Goal: Task Accomplishment & Management: Complete application form

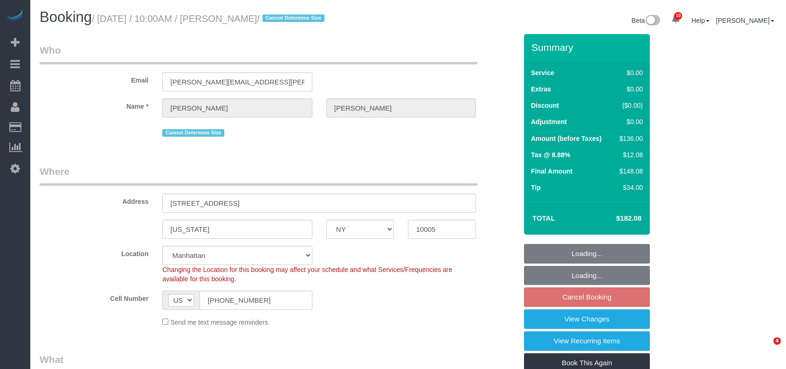
select select "NY"
select select "1"
select select "spot3"
select select "number:89"
select select "number:90"
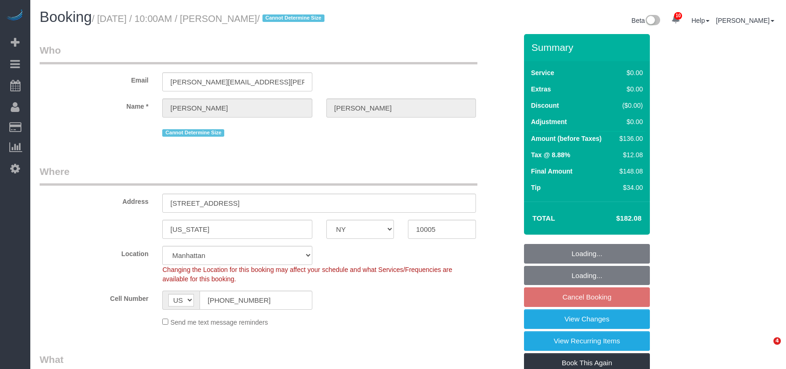
select select "number:15"
select select "number:6"
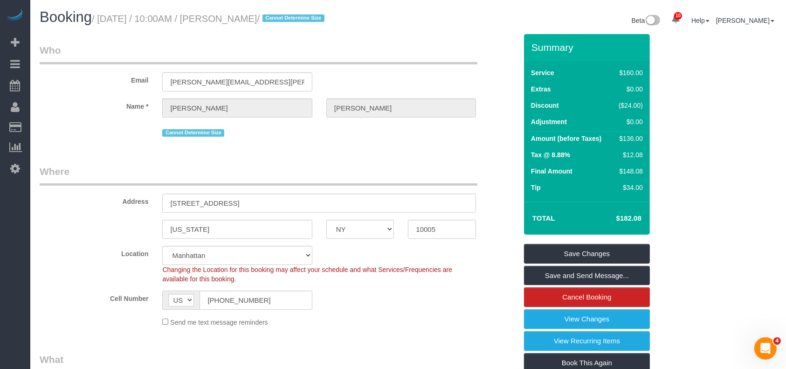
drag, startPoint x: 101, startPoint y: 20, endPoint x: 273, endPoint y: 22, distance: 172.6
click at [273, 24] on small "/ August 20, 2025 / 10:00AM / Emily Annis / Cannot Determine Size" at bounding box center [210, 19] width 236 height 10
copy small "August 20, 2025 / 10:00AM / Emily Annis"
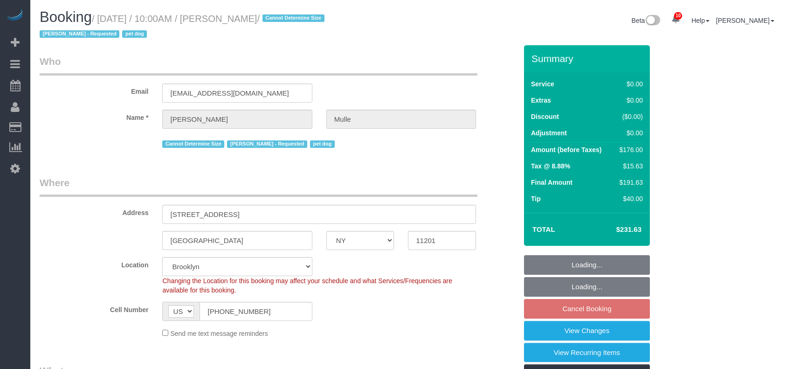
select select "NY"
select select "2"
select select "spot3"
select select "number:58"
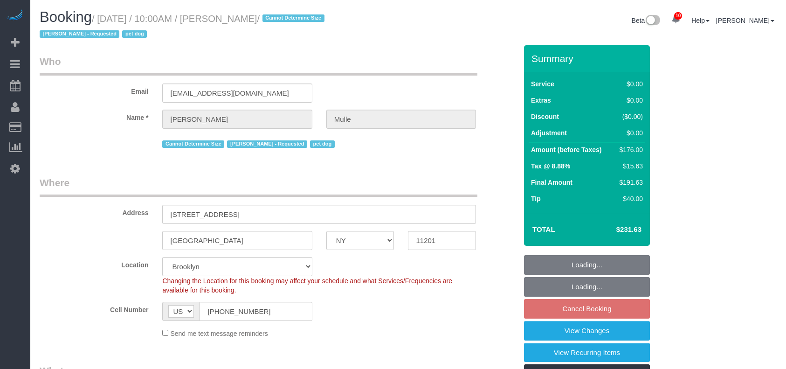
select select "number:76"
select select "number:13"
select select "number:6"
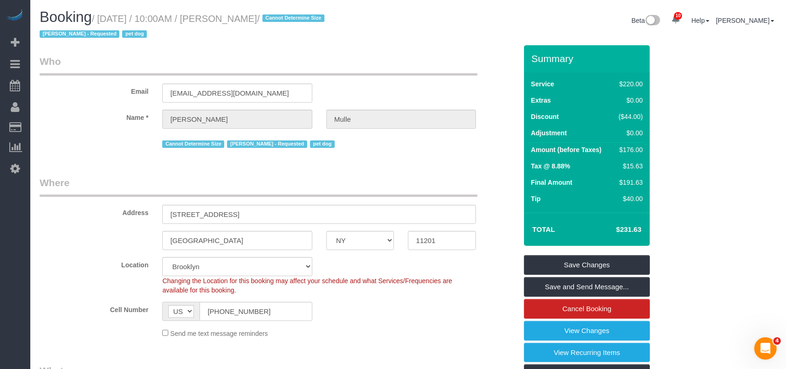
drag, startPoint x: 100, startPoint y: 14, endPoint x: 272, endPoint y: 20, distance: 172.2
click at [273, 20] on small "/ August 20, 2025 / 10:00AM / David Mulle / Cannot Determine Size Eveling Merca…" at bounding box center [184, 27] width 288 height 26
copy small "August 20, 2025 / 10:00AM / David Mulle"
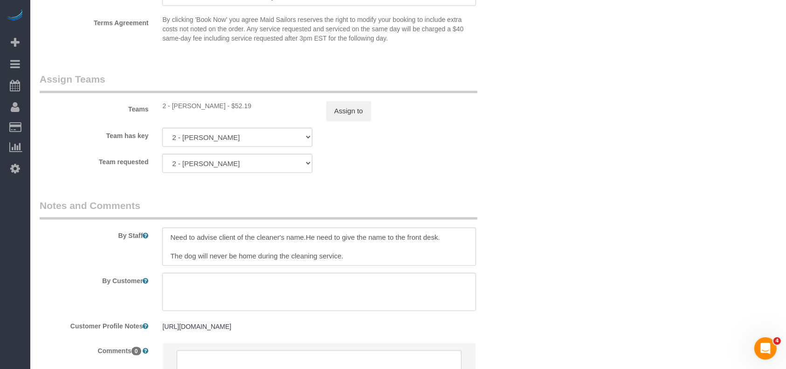
scroll to position [1181, 0]
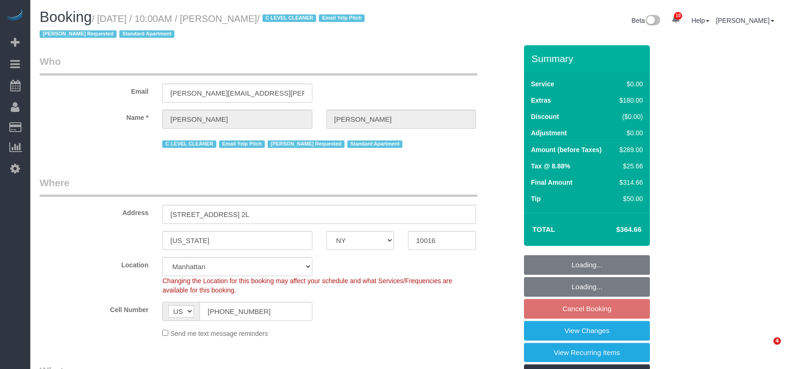
select select "NY"
select select "1"
select select "spot62"
select select "number:89"
select select "number:90"
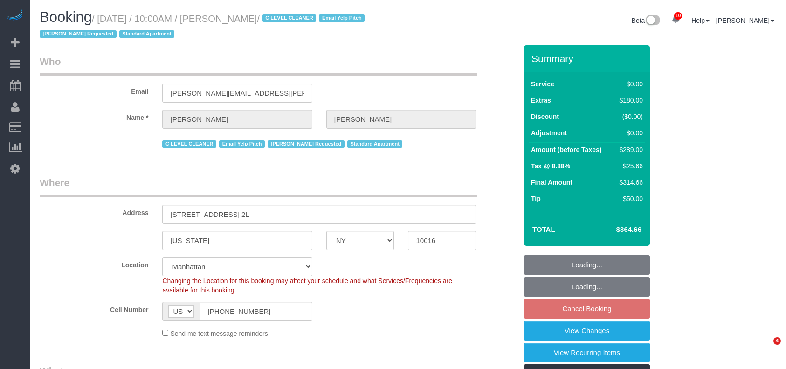
select select "number:15"
select select "number:6"
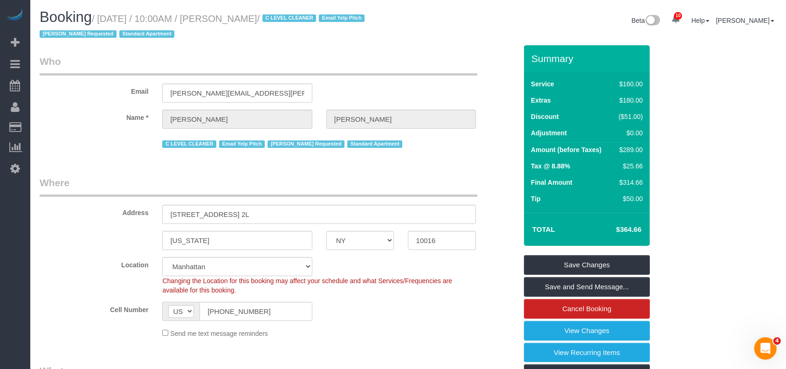
drag, startPoint x: 100, startPoint y: 23, endPoint x: 308, endPoint y: 22, distance: 208.5
click at [308, 22] on small "/ [DATE] / 10:00AM / [PERSON_NAME] / C LEVEL CLEANER Email Yelp Pitch [PERSON_N…" at bounding box center [204, 27] width 328 height 26
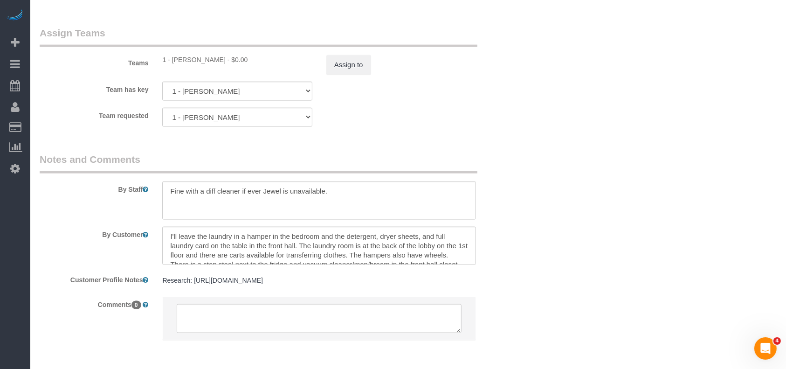
scroll to position [1243, 0]
